Goal: Complete application form: Complete application form

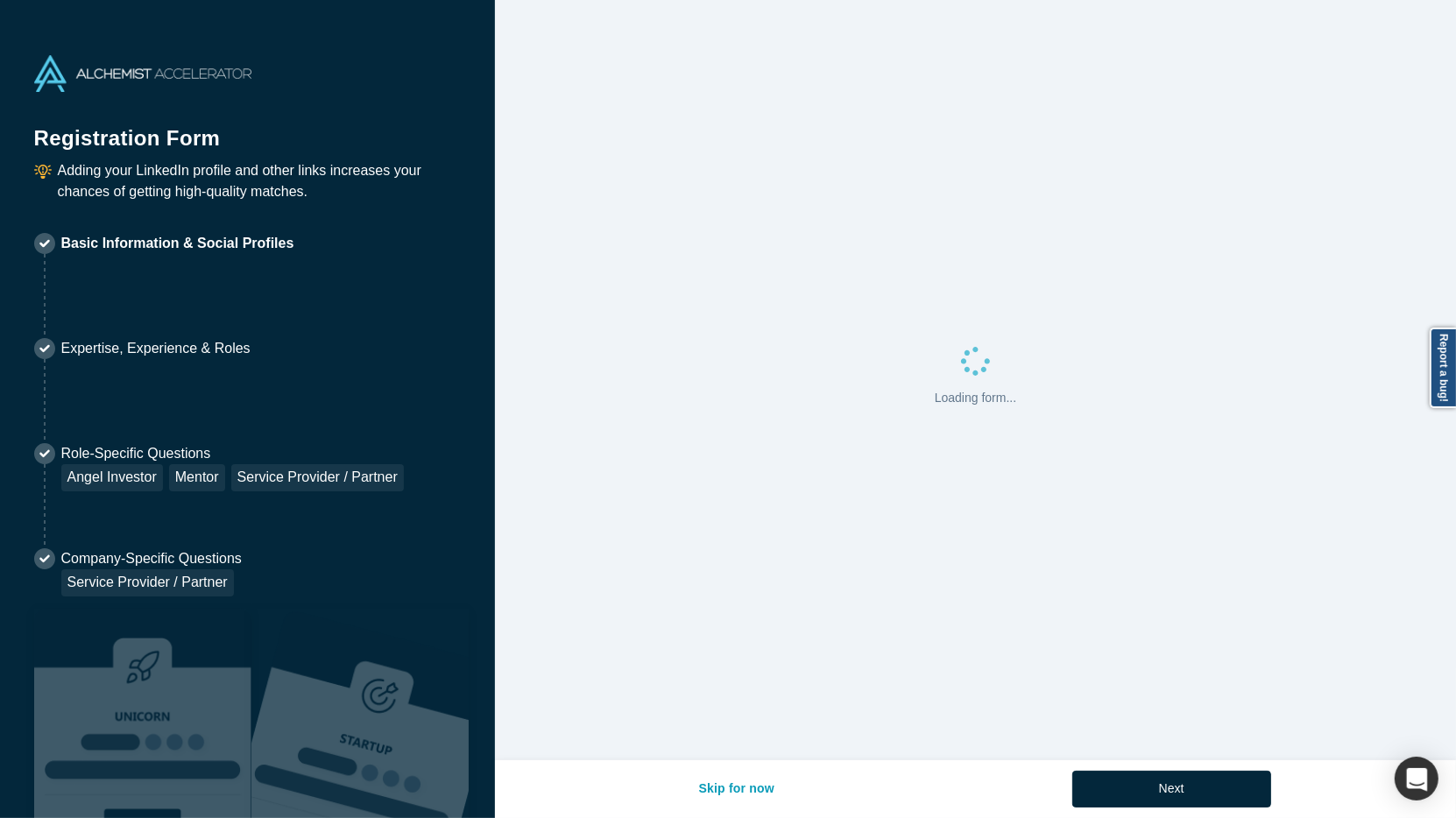
select select "US"
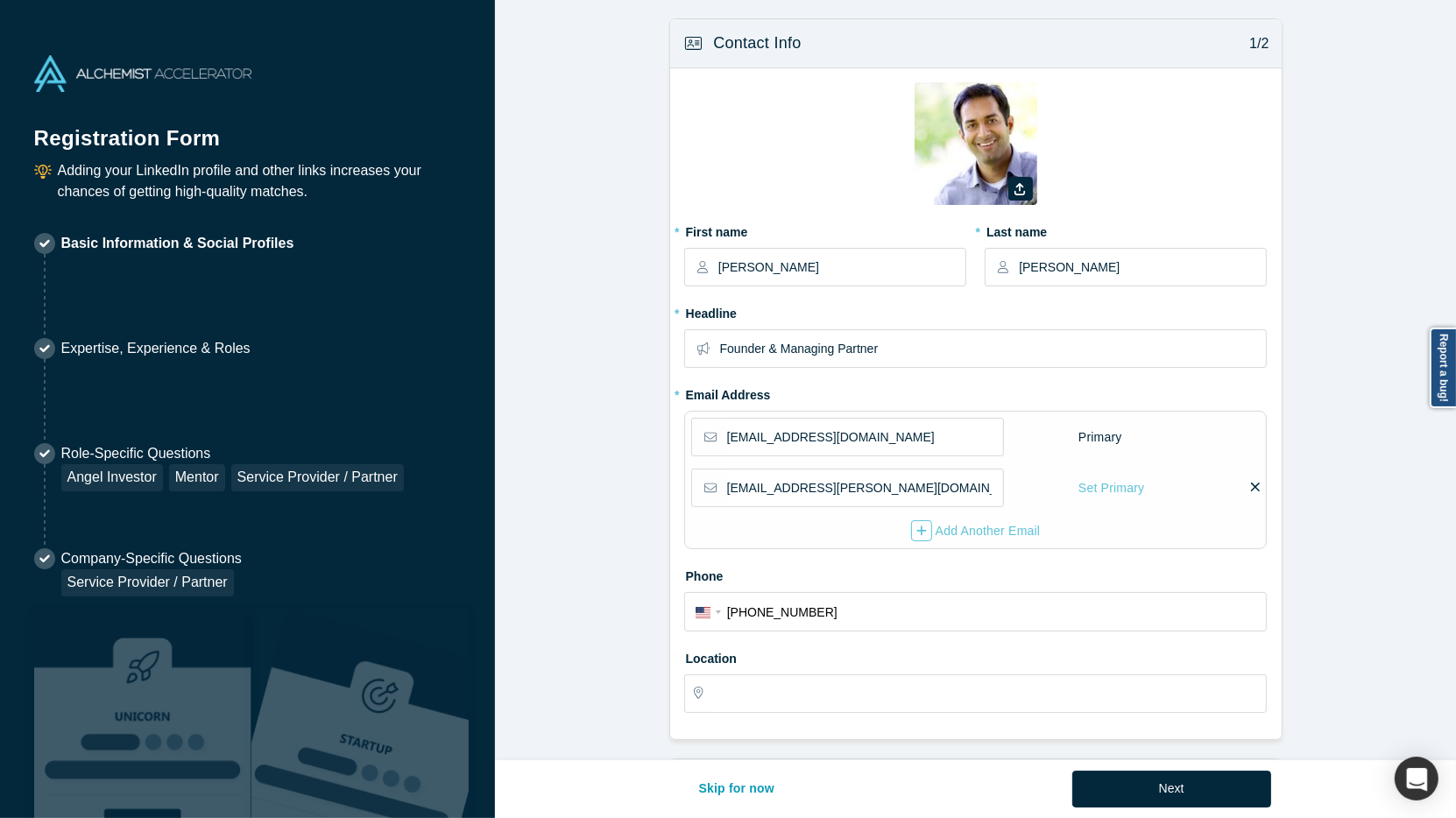
type input "[GEOGRAPHIC_DATA], [GEOGRAPHIC_DATA], [GEOGRAPHIC_DATA]"
